Goal: Information Seeking & Learning: Learn about a topic

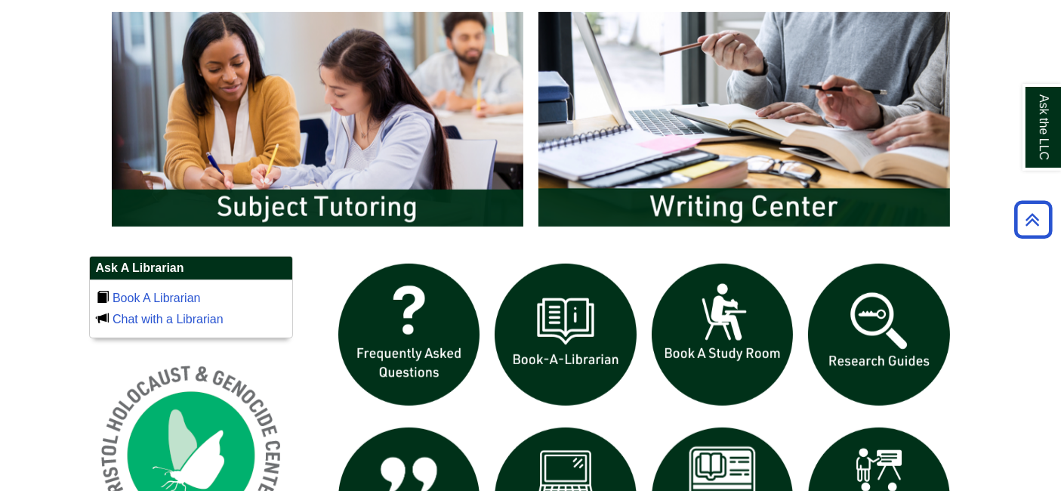
scroll to position [836, 0]
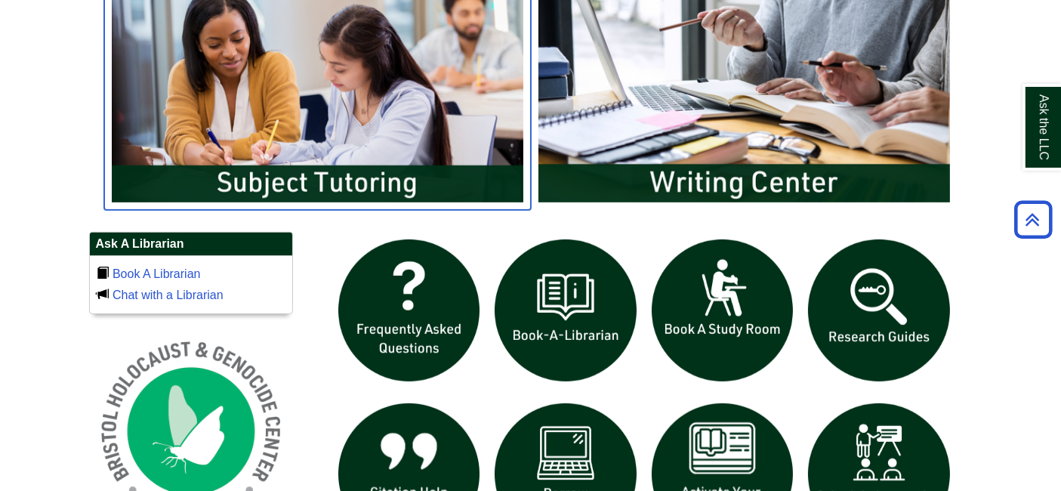
click at [190, 120] on img "slideshow" at bounding box center [317, 94] width 427 height 229
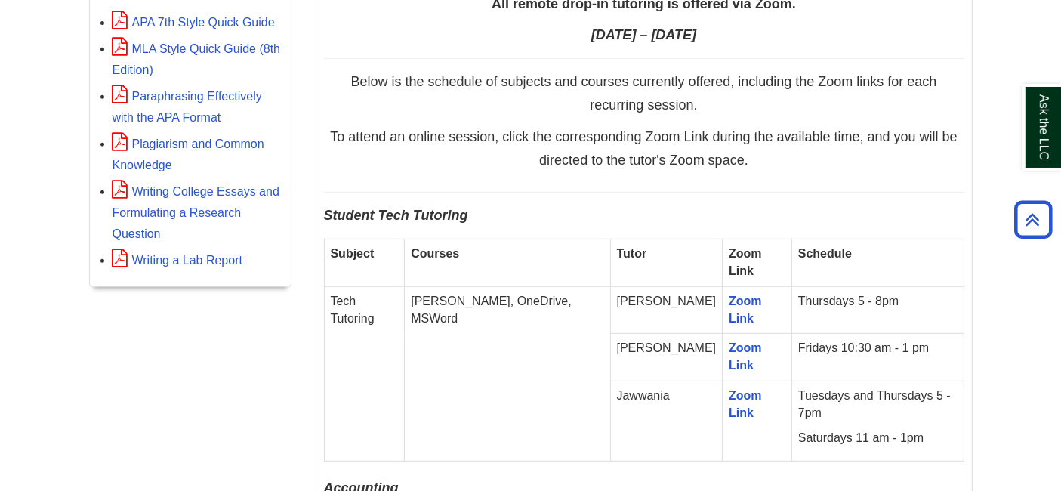
scroll to position [686, 0]
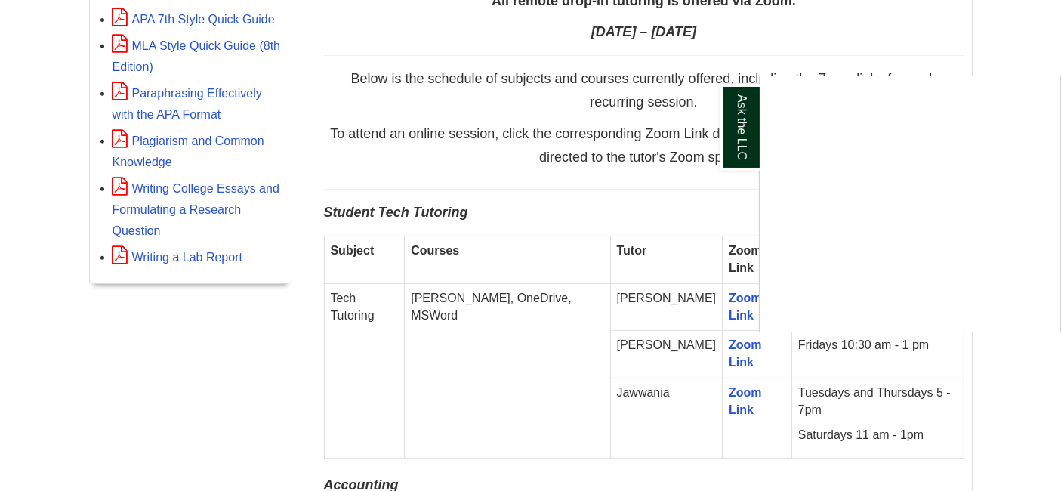
drag, startPoint x: 0, startPoint y: 0, endPoint x: 640, endPoint y: 436, distance: 774.3
click at [961, 182] on iframe "Content is loading..." at bounding box center [909, 203] width 300 height 255
click at [938, 166] on iframe "Content is loading..." at bounding box center [909, 203] width 300 height 255
click at [953, 183] on iframe "Content is loading..." at bounding box center [909, 203] width 300 height 255
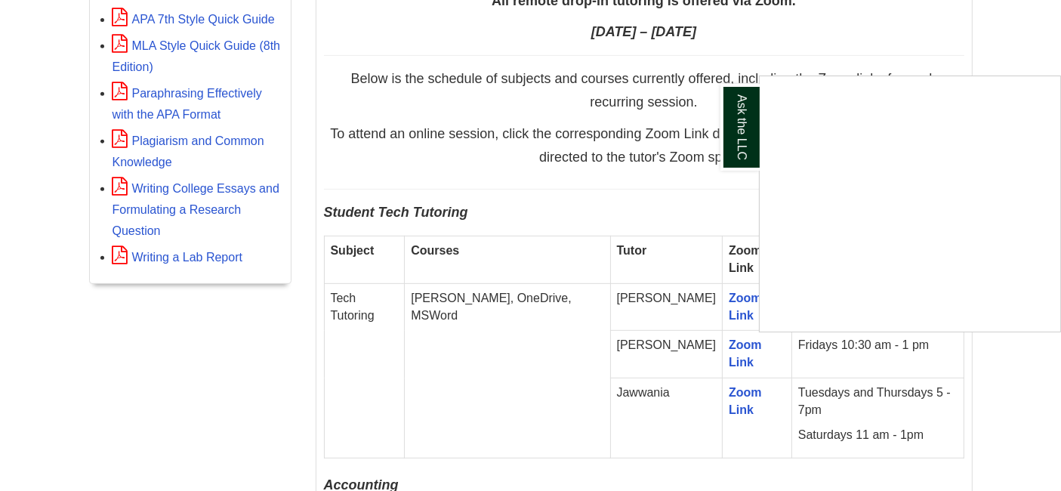
click at [953, 183] on iframe "Content is loading..." at bounding box center [909, 203] width 300 height 255
click at [960, 173] on iframe "Content is loading..." at bounding box center [909, 203] width 300 height 255
click at [953, 183] on iframe "Content is loading..." at bounding box center [909, 203] width 300 height 255
click at [953, 174] on iframe "Content is loading..." at bounding box center [909, 203] width 300 height 255
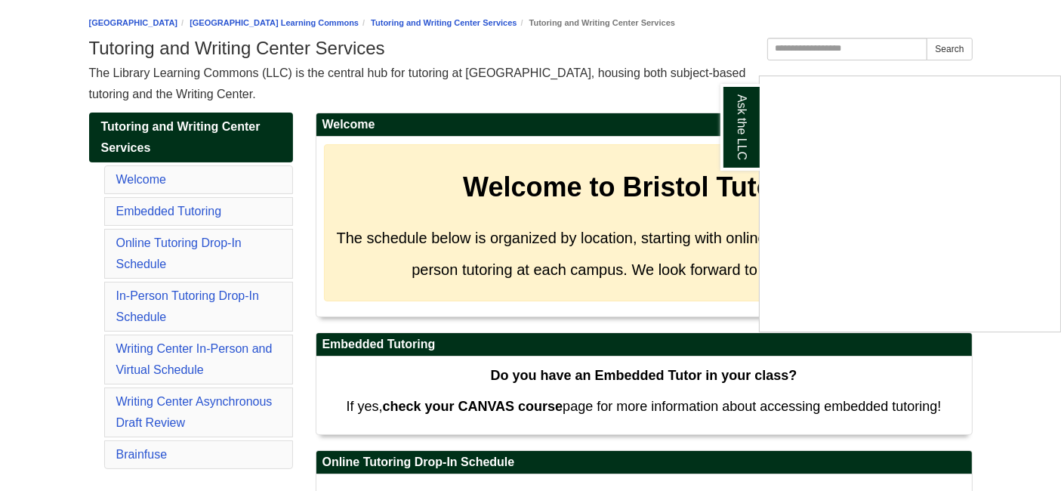
scroll to position [0, 0]
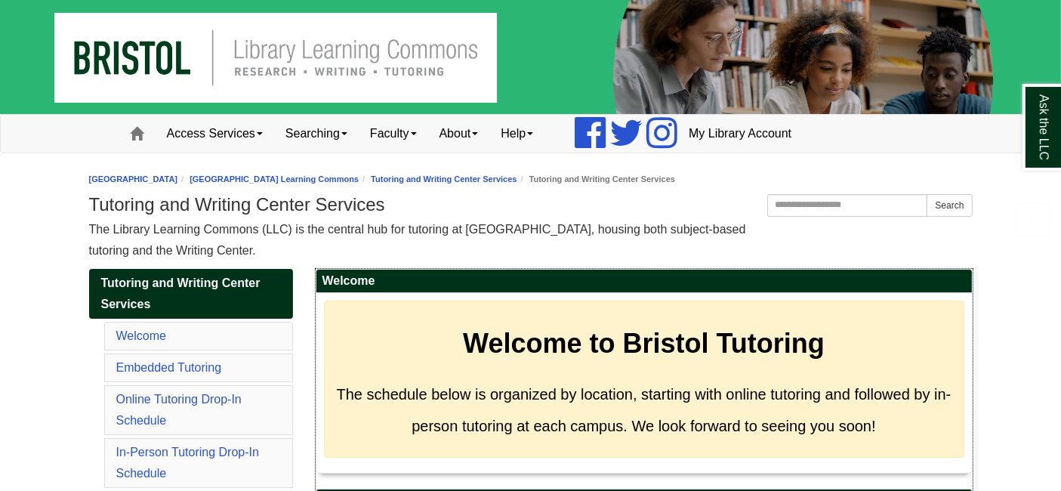
click at [944, 343] on h3 "Welcome to Bristol Tutoring" at bounding box center [644, 344] width 616 height 32
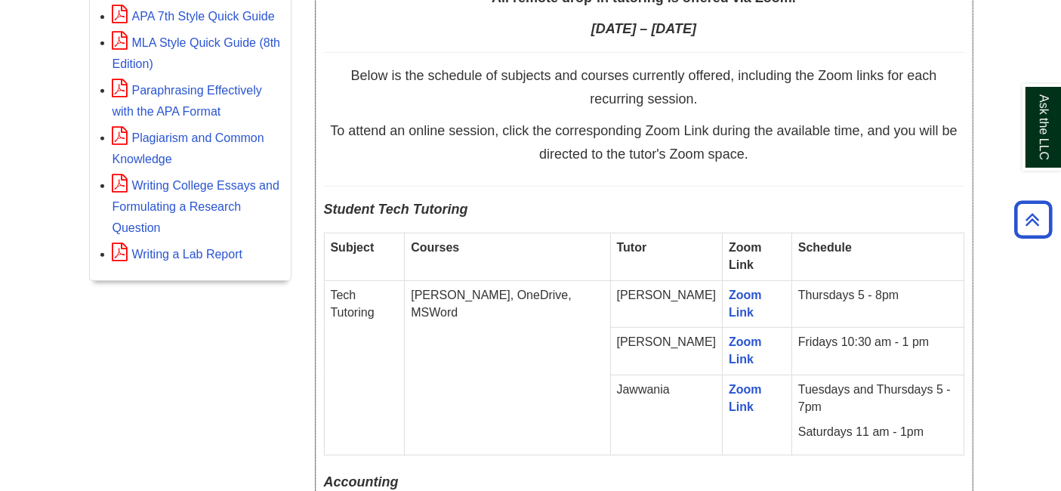
scroll to position [599, 0]
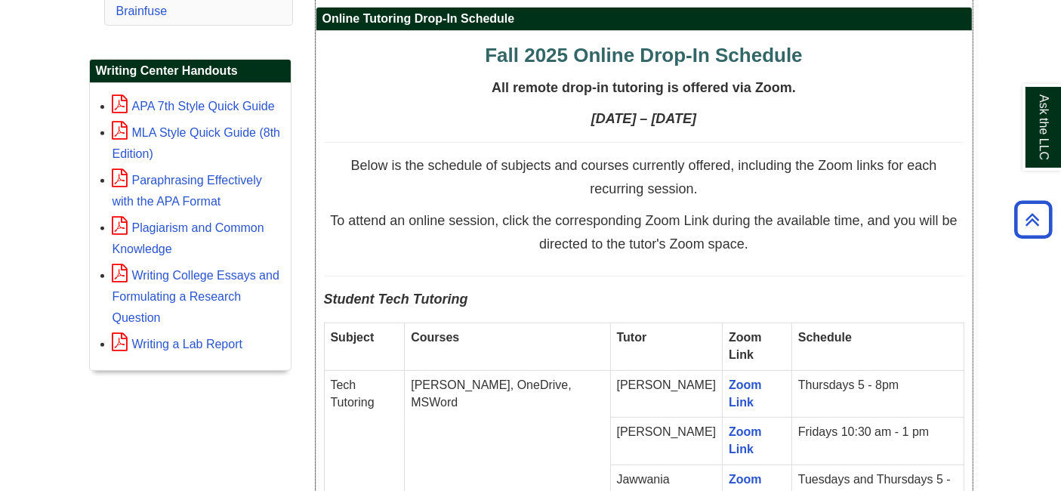
click at [962, 379] on td "Thursdays 5 - 8pm" at bounding box center [877, 394] width 172 height 48
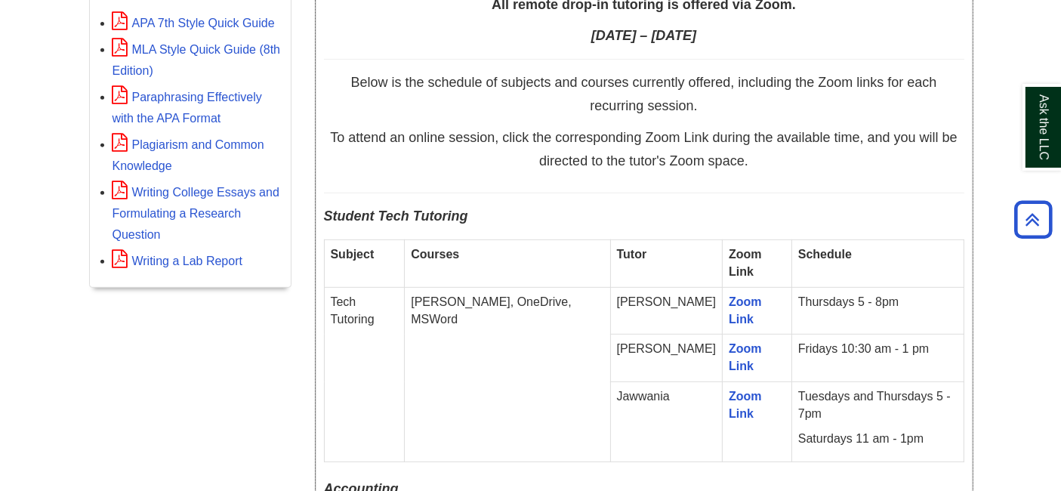
scroll to position [700, 0]
